Goal: Navigation & Orientation: Find specific page/section

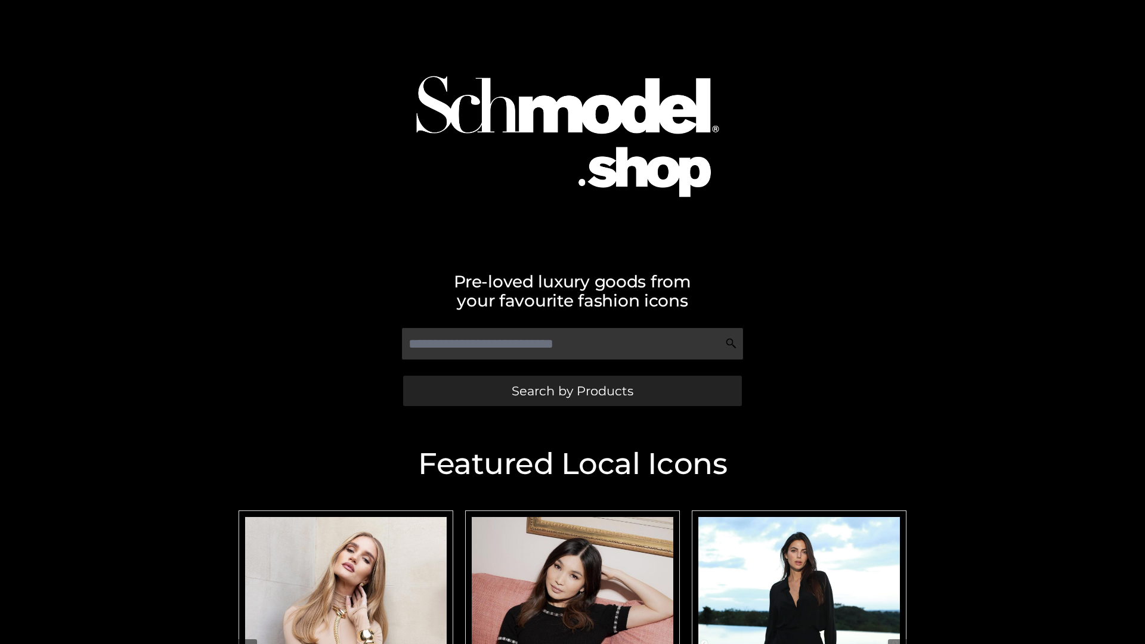
click at [572, 391] on span "Search by Products" at bounding box center [573, 391] width 122 height 13
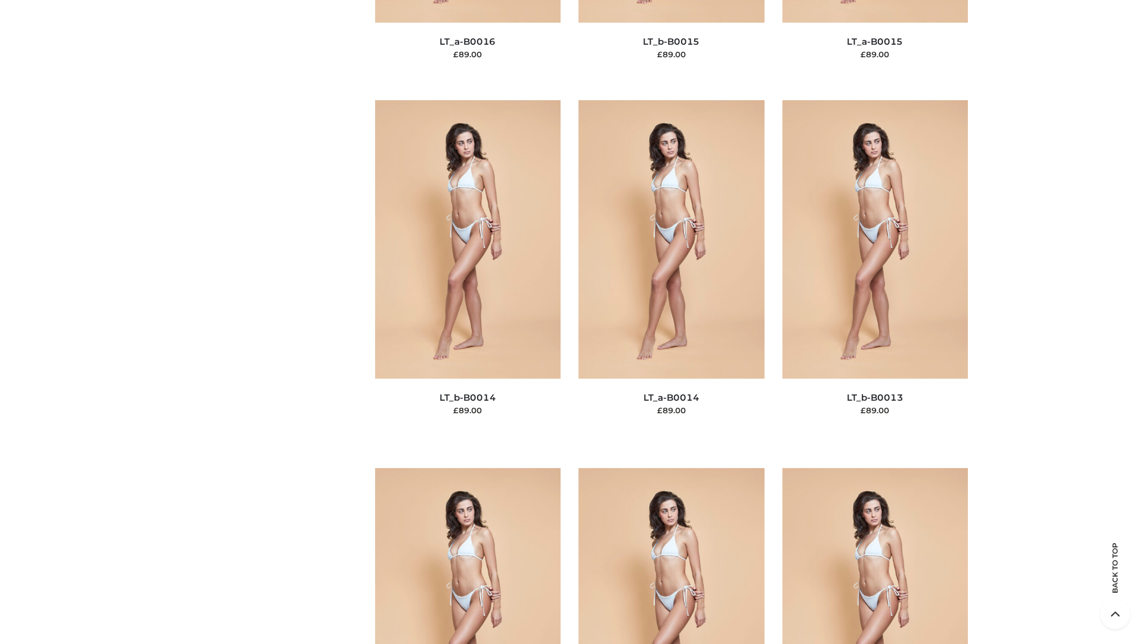
scroll to position [4243, 0]
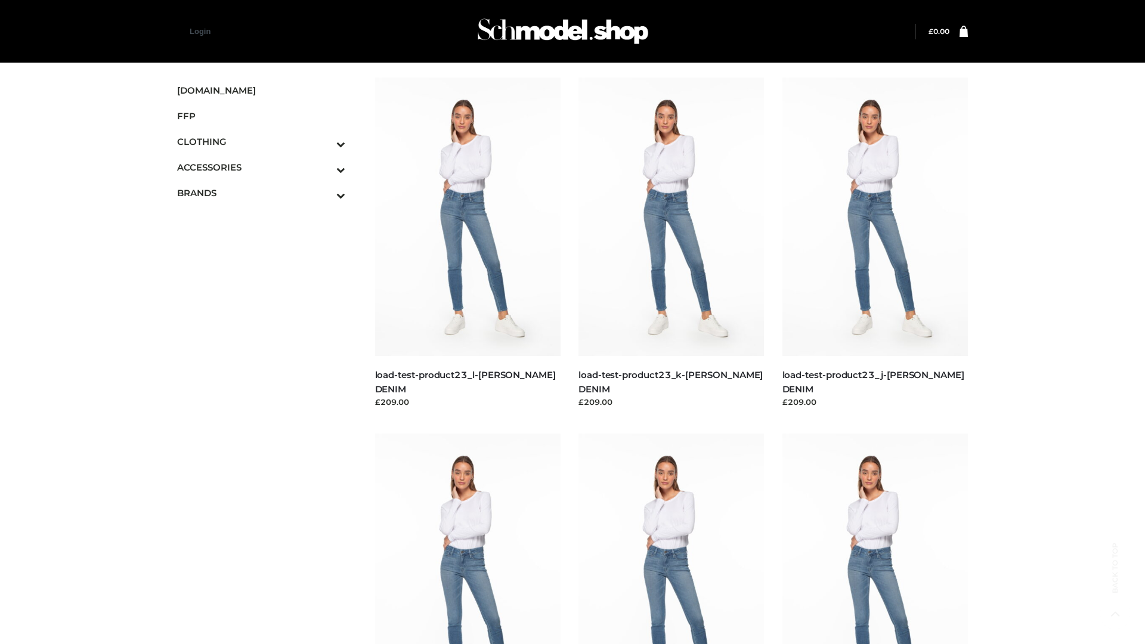
scroll to position [1046, 0]
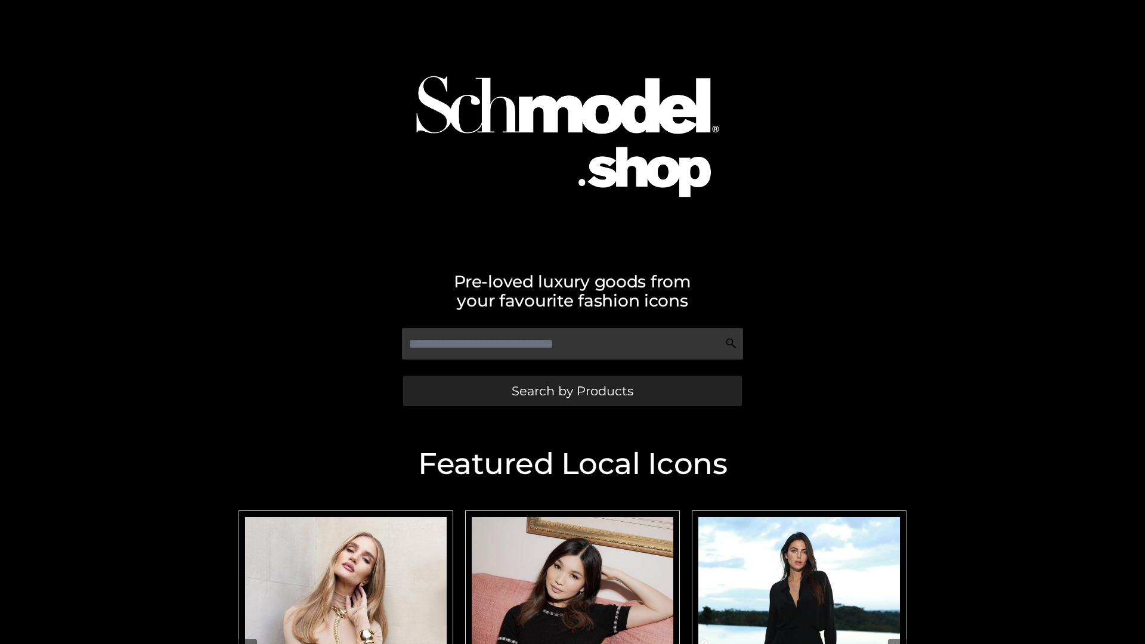
click at [572, 391] on span "Search by Products" at bounding box center [573, 391] width 122 height 13
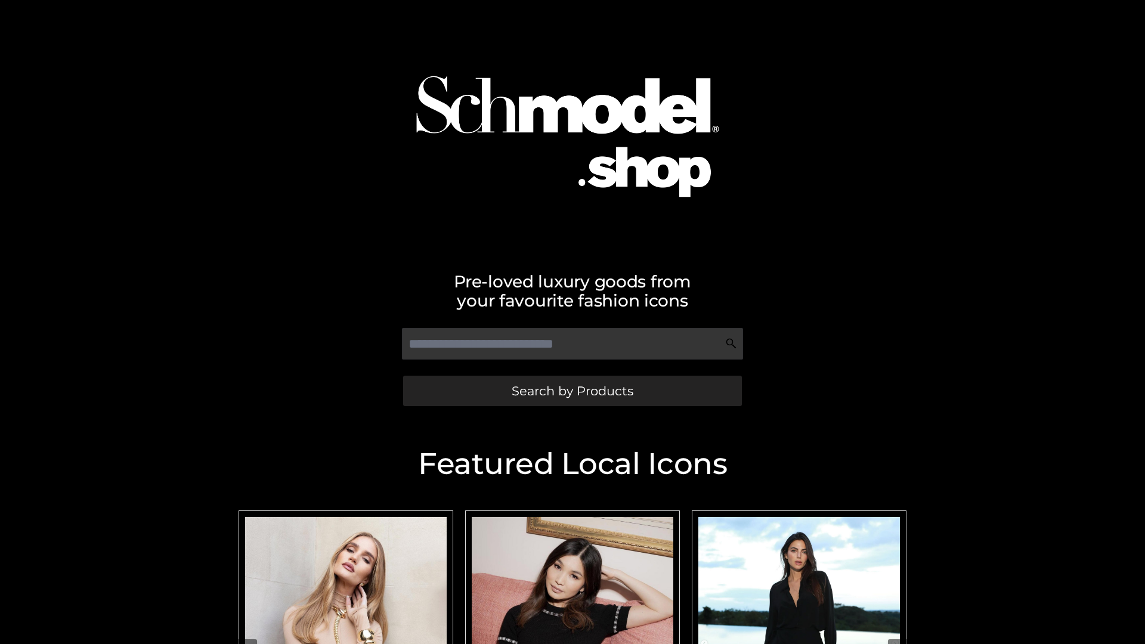
click at [572, 391] on span "Search by Products" at bounding box center [573, 391] width 122 height 13
